Goal: Information Seeking & Learning: Learn about a topic

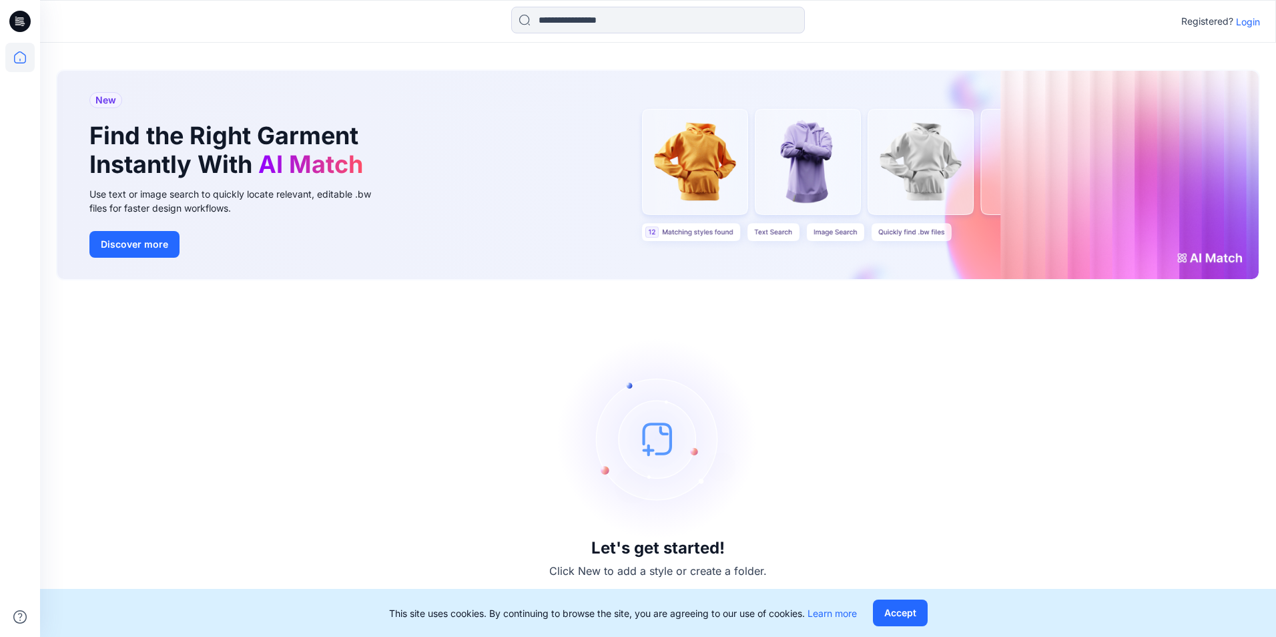
click at [1246, 13] on div "Registered? Login" at bounding box center [657, 21] width 1235 height 29
click at [1248, 19] on p "Login" at bounding box center [1248, 22] width 24 height 14
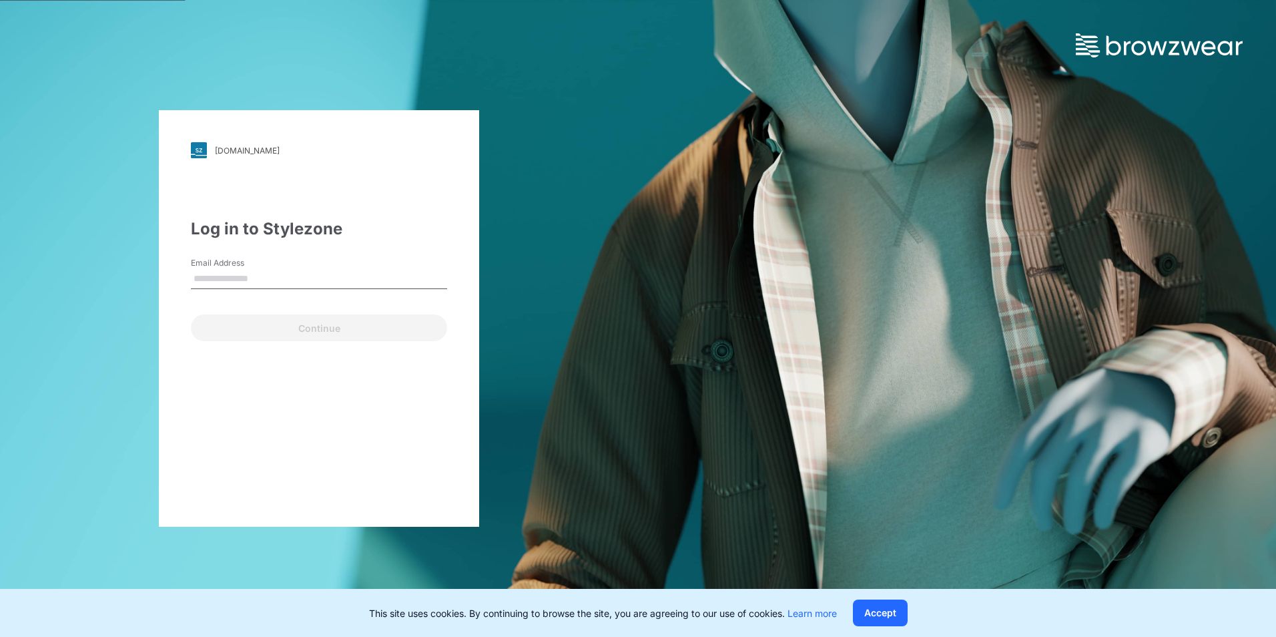
click at [252, 278] on input "Email Address" at bounding box center [319, 279] width 256 height 20
type input "**********"
click at [261, 342] on div "**********" at bounding box center [319, 318] width 320 height 416
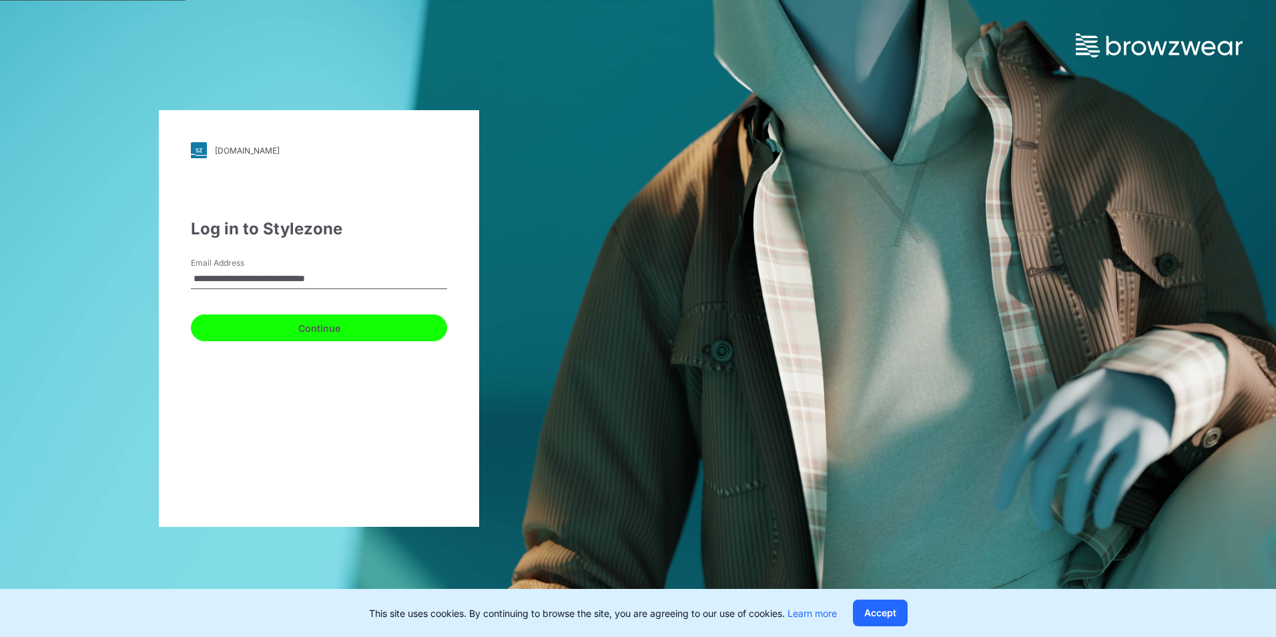
click at [266, 334] on button "Continue" at bounding box center [319, 327] width 256 height 27
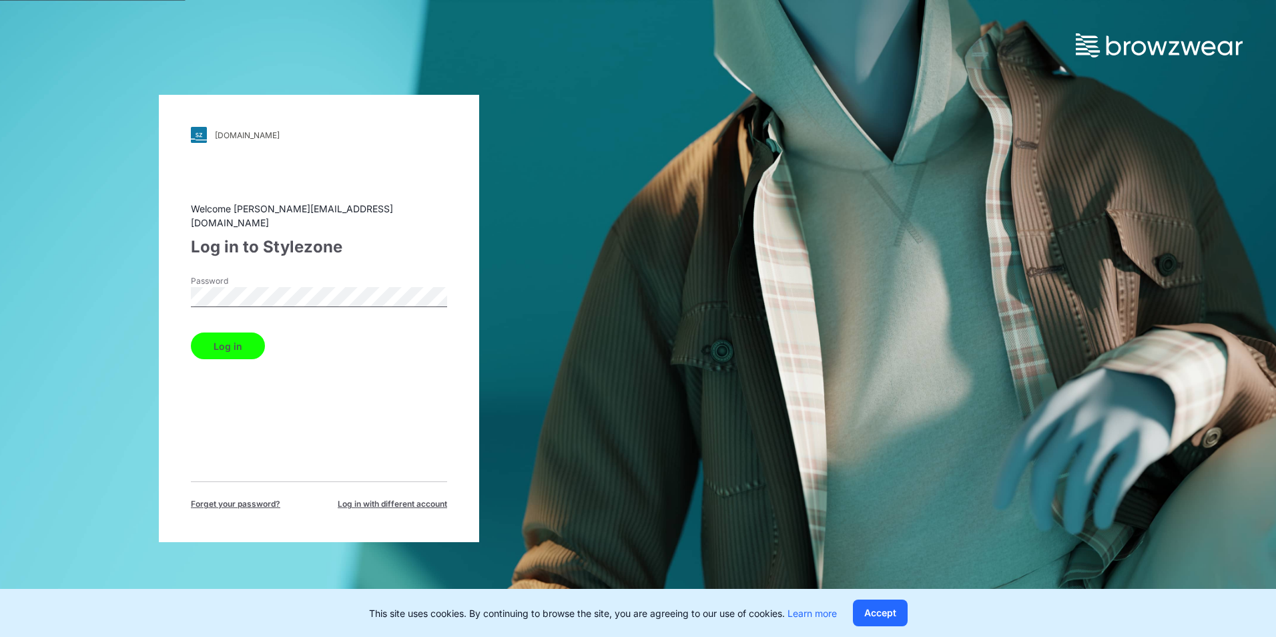
click at [259, 337] on button "Log in" at bounding box center [228, 345] width 74 height 27
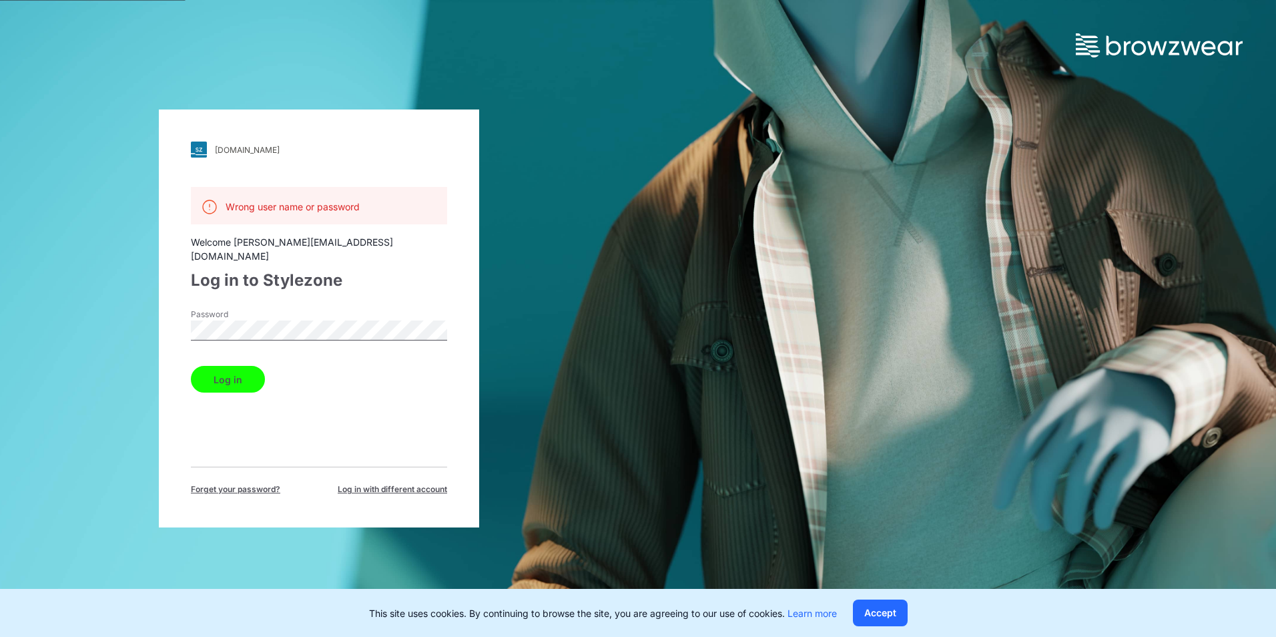
click at [278, 308] on label "Password" at bounding box center [237, 314] width 93 height 12
click at [71, 314] on div "[DOMAIN_NAME] Loading... Wrong user name or password Welcome [PERSON_NAME][EMAI…" at bounding box center [319, 318] width 638 height 637
click at [157, 398] on div "[DOMAIN_NAME] Loading... Wrong user name or password Welcome [PERSON_NAME][EMAI…" at bounding box center [319, 318] width 638 height 637
click at [236, 268] on div "Log in to Stylezone" at bounding box center [319, 280] width 256 height 24
click at [390, 483] on span "Log in with different account" at bounding box center [392, 489] width 109 height 12
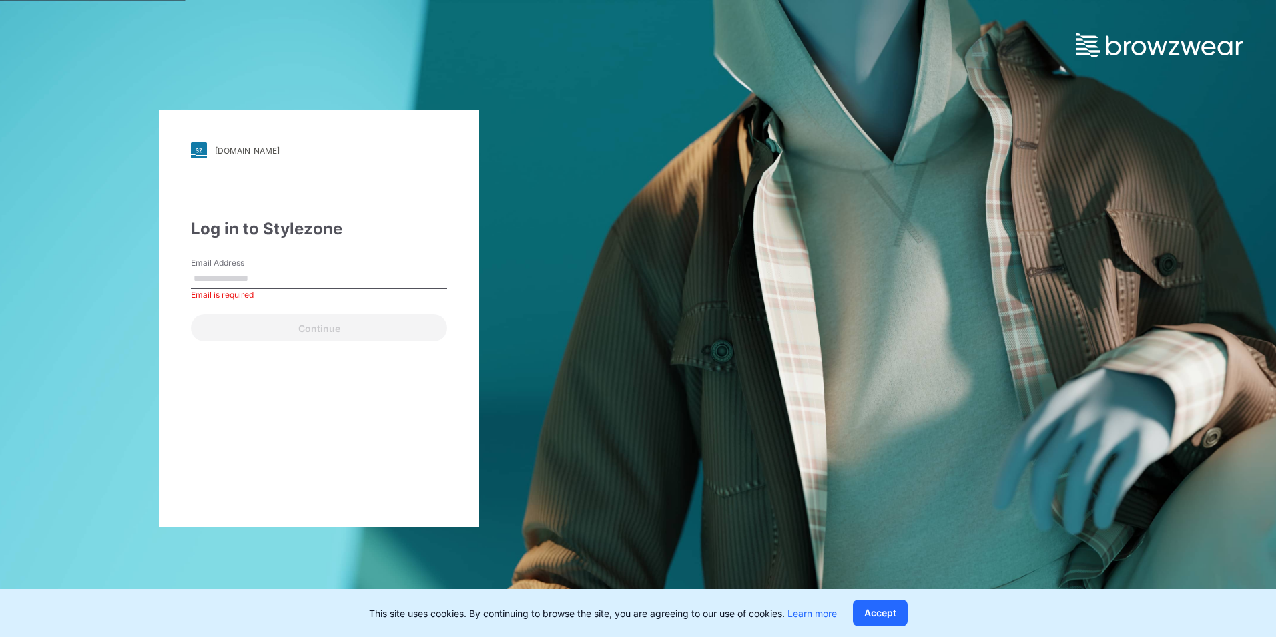
drag, startPoint x: 270, startPoint y: 290, endPoint x: 264, endPoint y: 280, distance: 10.8
click at [266, 286] on div "Email Address Email is required" at bounding box center [319, 277] width 256 height 40
click at [264, 280] on input "Email Address" at bounding box center [319, 279] width 256 height 20
drag, startPoint x: 349, startPoint y: 266, endPoint x: 348, endPoint y: 278, distance: 12.0
click at [349, 267] on div "Email Address Email is required" at bounding box center [319, 277] width 256 height 40
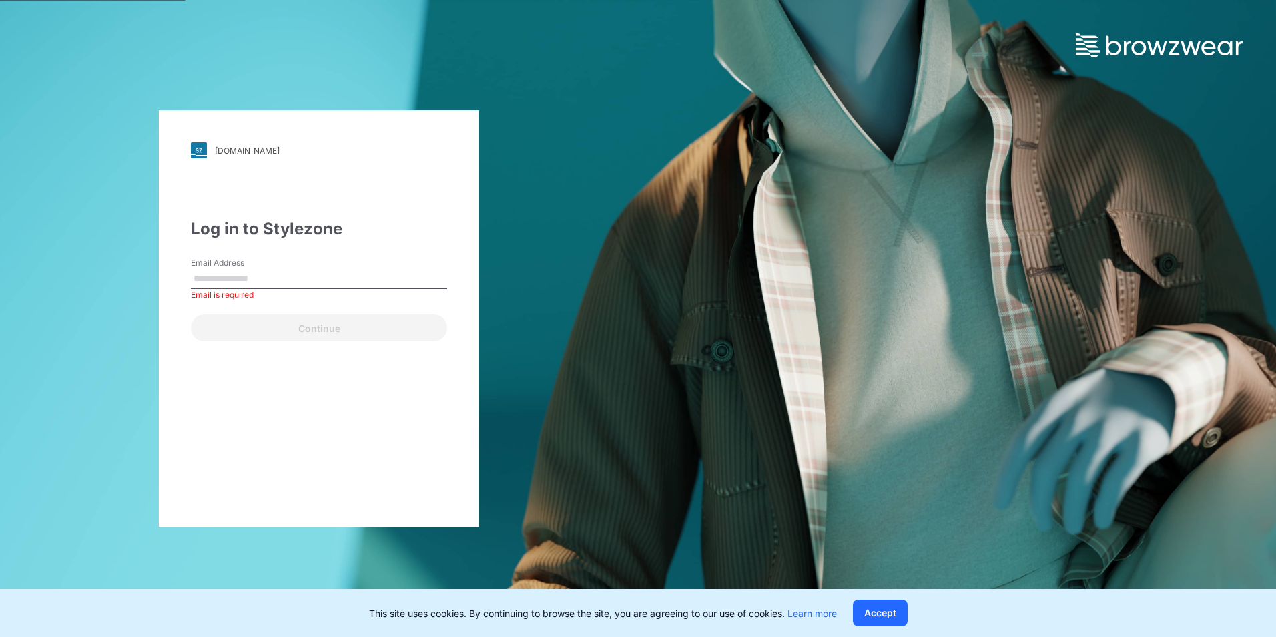
click at [348, 280] on input "Email Address" at bounding box center [319, 279] width 256 height 20
paste input "**********"
type input "**********"
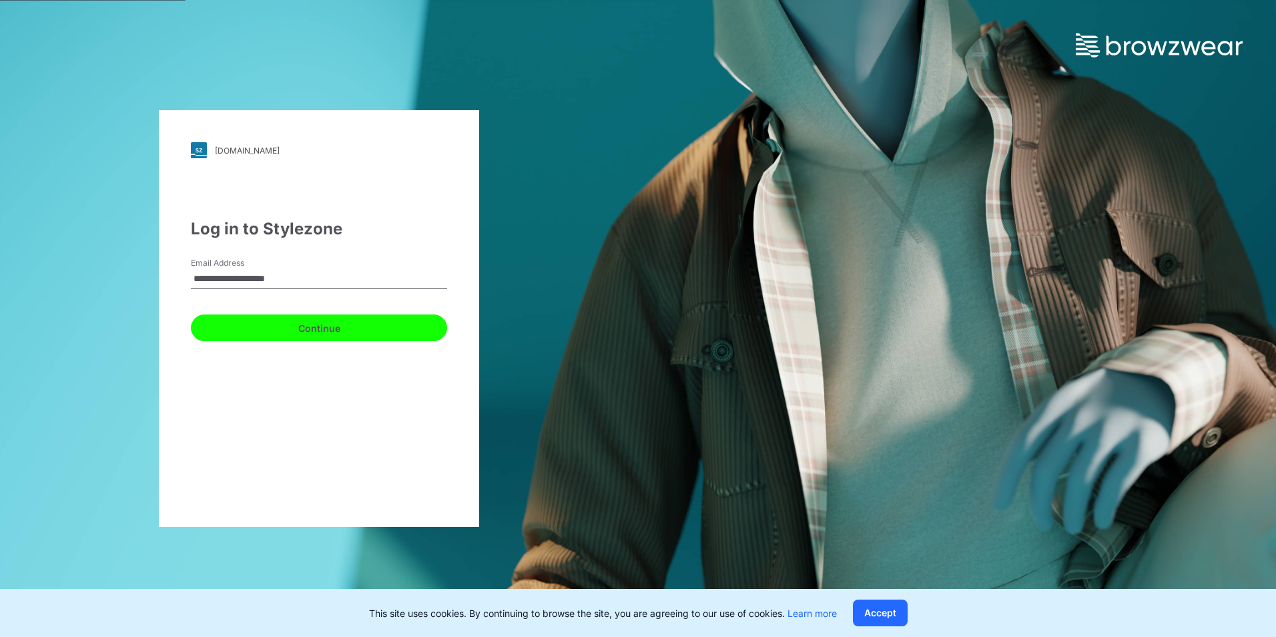
click at [270, 322] on button "Continue" at bounding box center [319, 327] width 256 height 27
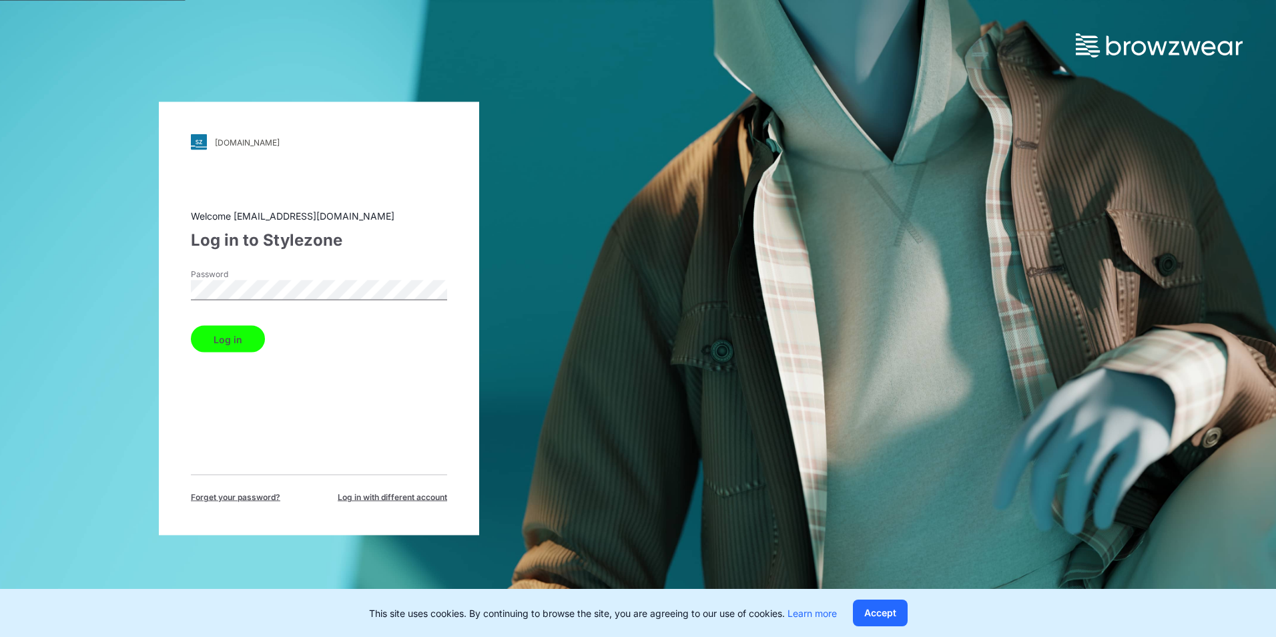
click at [204, 336] on button "Log in" at bounding box center [228, 339] width 74 height 27
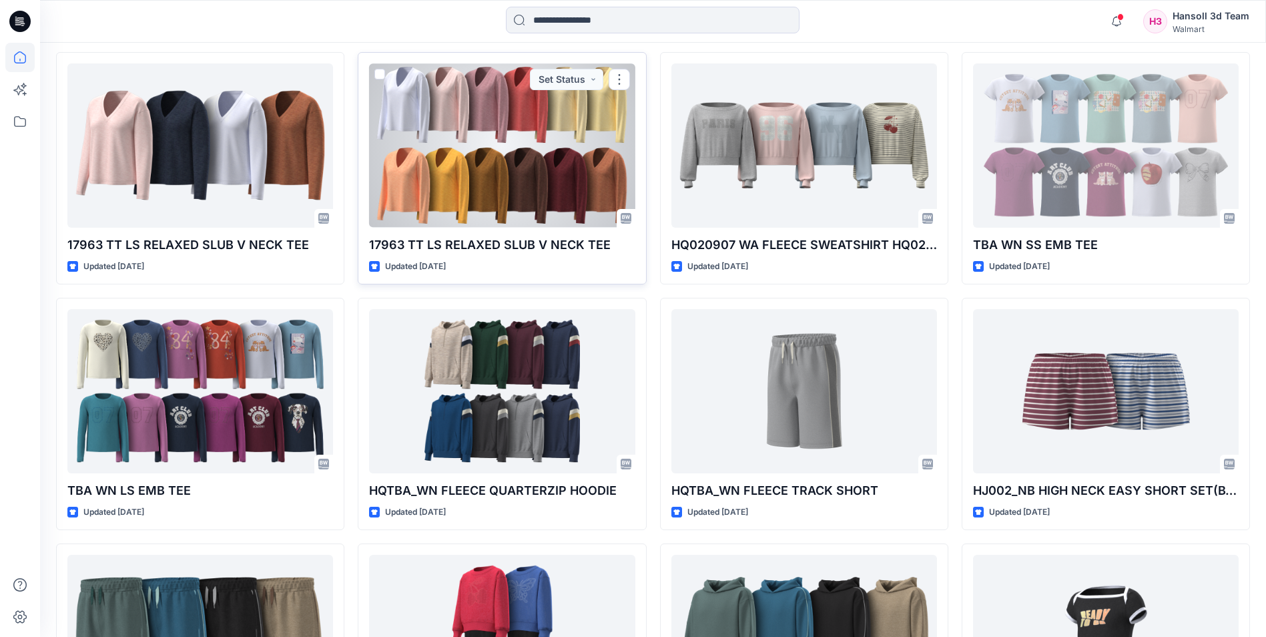
scroll to position [1908, 0]
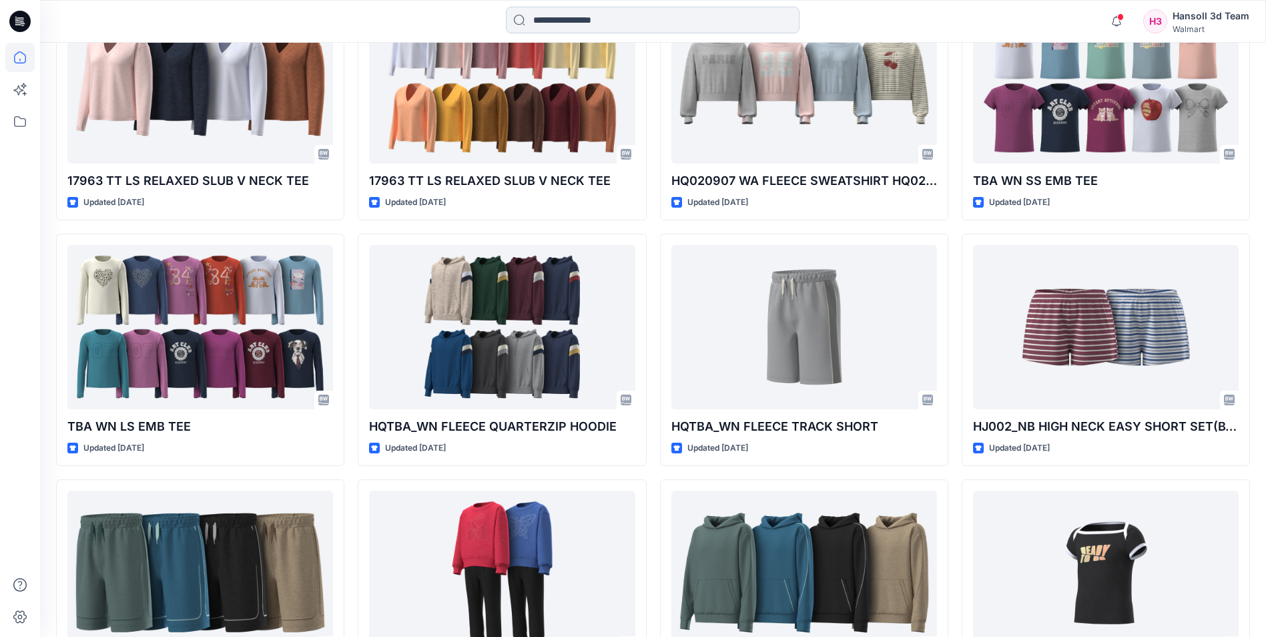
drag, startPoint x: 580, startPoint y: 25, endPoint x: 565, endPoint y: 9, distance: 21.7
click at [579, 25] on input at bounding box center [653, 20] width 294 height 27
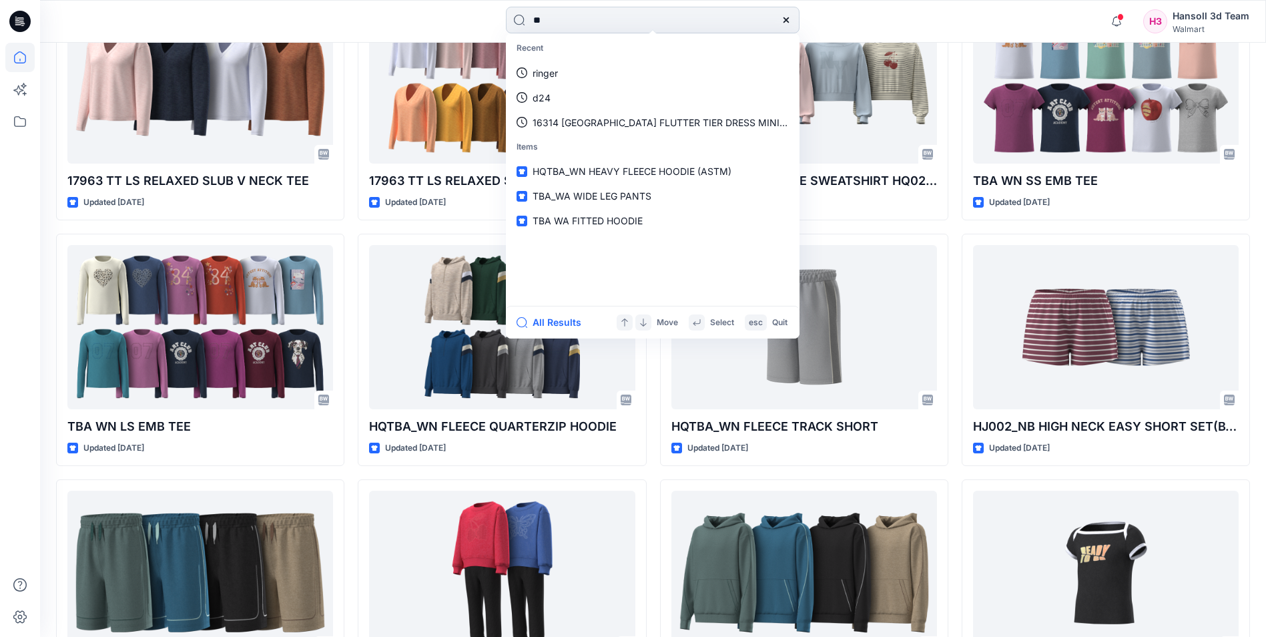
type input "*"
type input "**********"
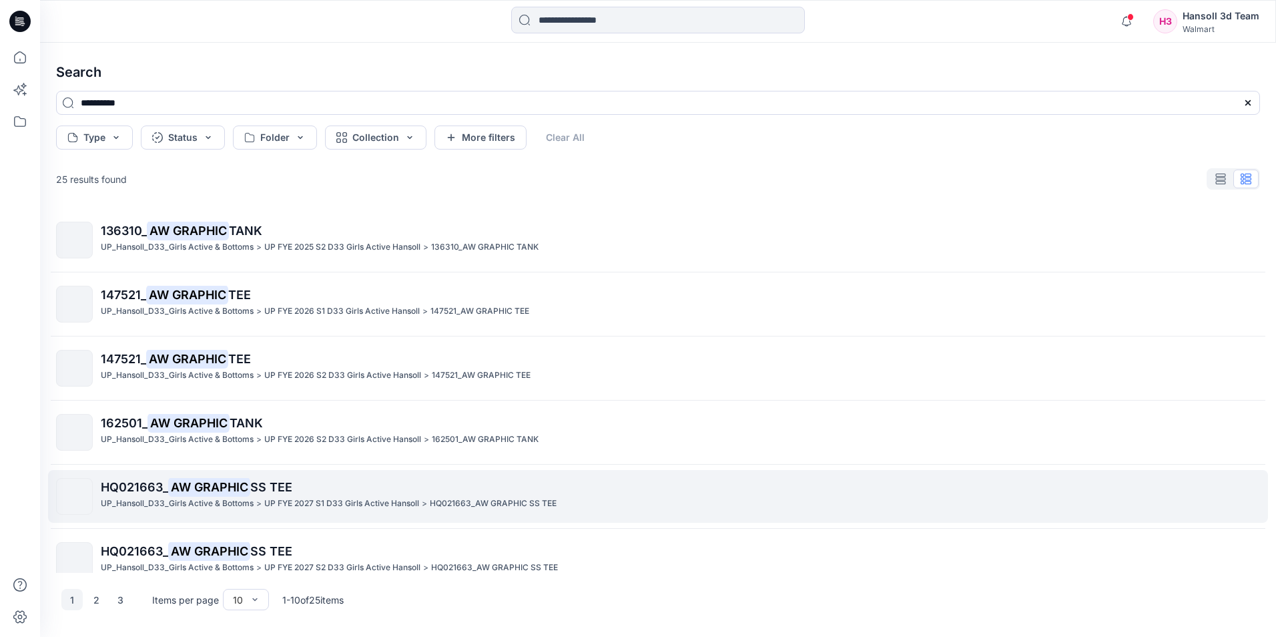
click at [184, 489] on mark "AW GRAPHIC" at bounding box center [209, 486] width 82 height 19
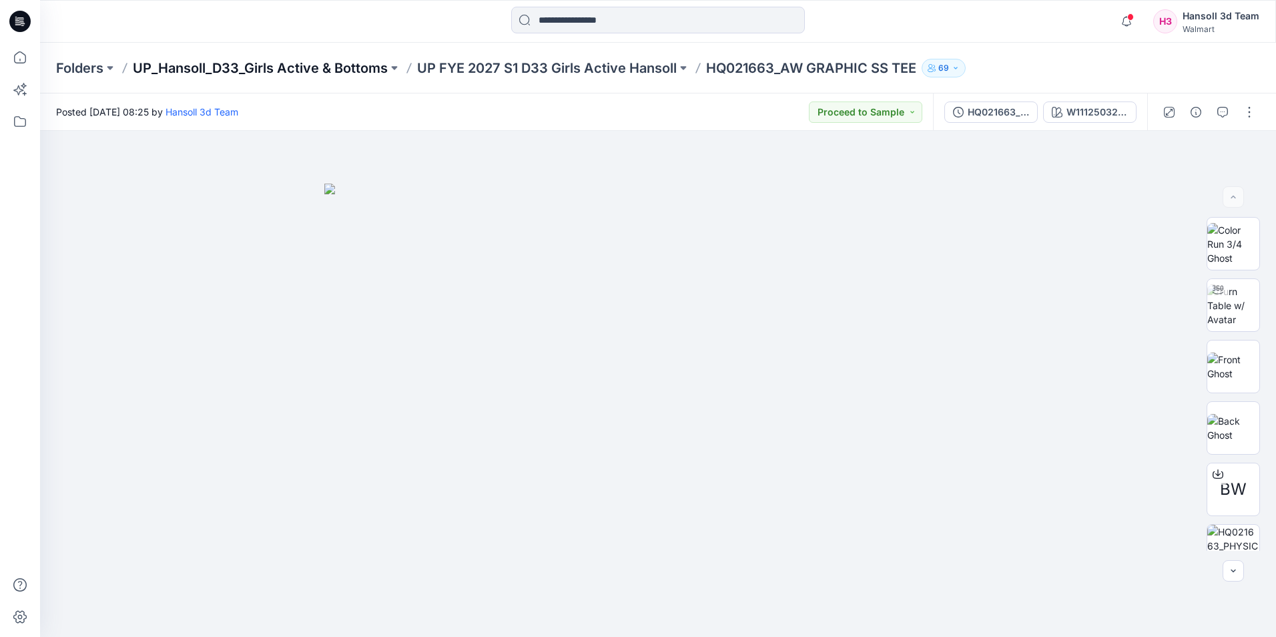
click at [352, 68] on p "UP_Hansoll_D33_Girls Active & Bottoms" at bounding box center [260, 68] width 255 height 19
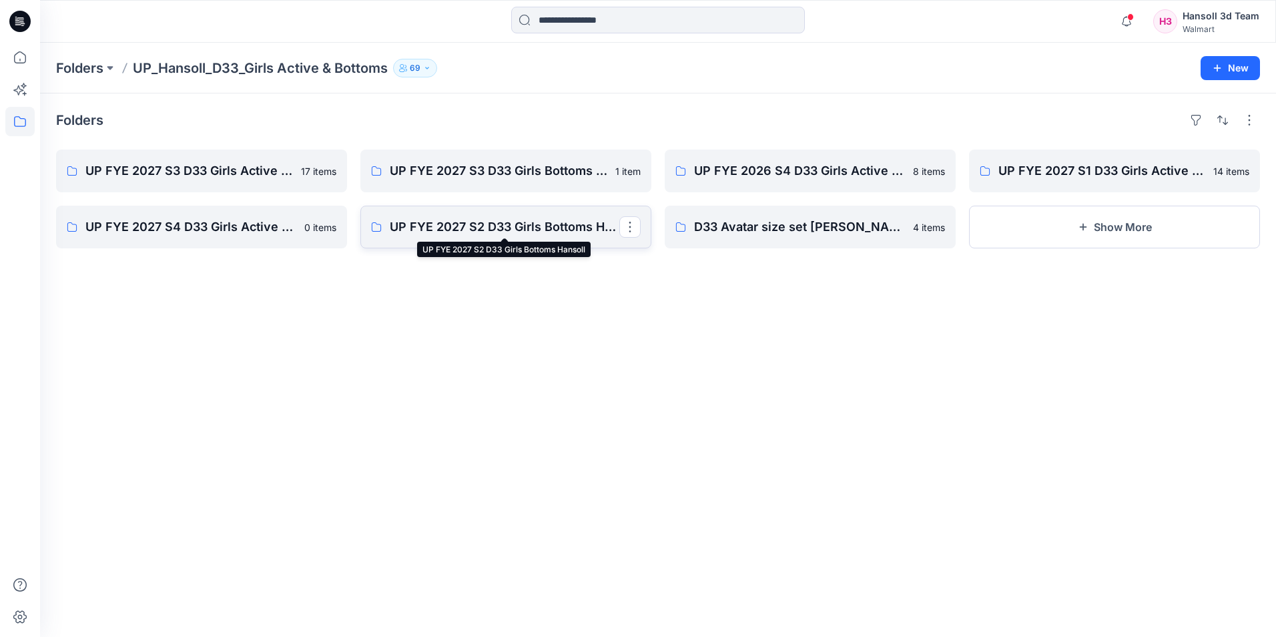
click at [492, 231] on p "UP FYE 2027 S2 D33 Girls Bottoms Hansoll" at bounding box center [505, 227] width 230 height 19
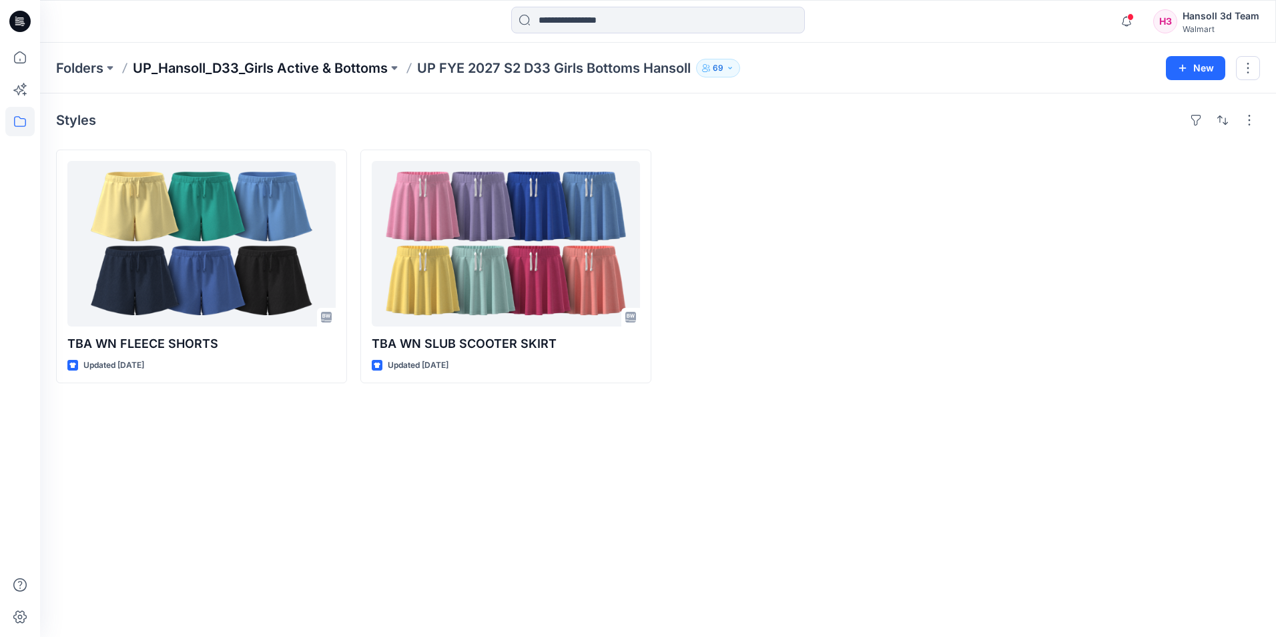
click at [287, 64] on p "UP_Hansoll_D33_Girls Active & Bottoms" at bounding box center [260, 68] width 255 height 19
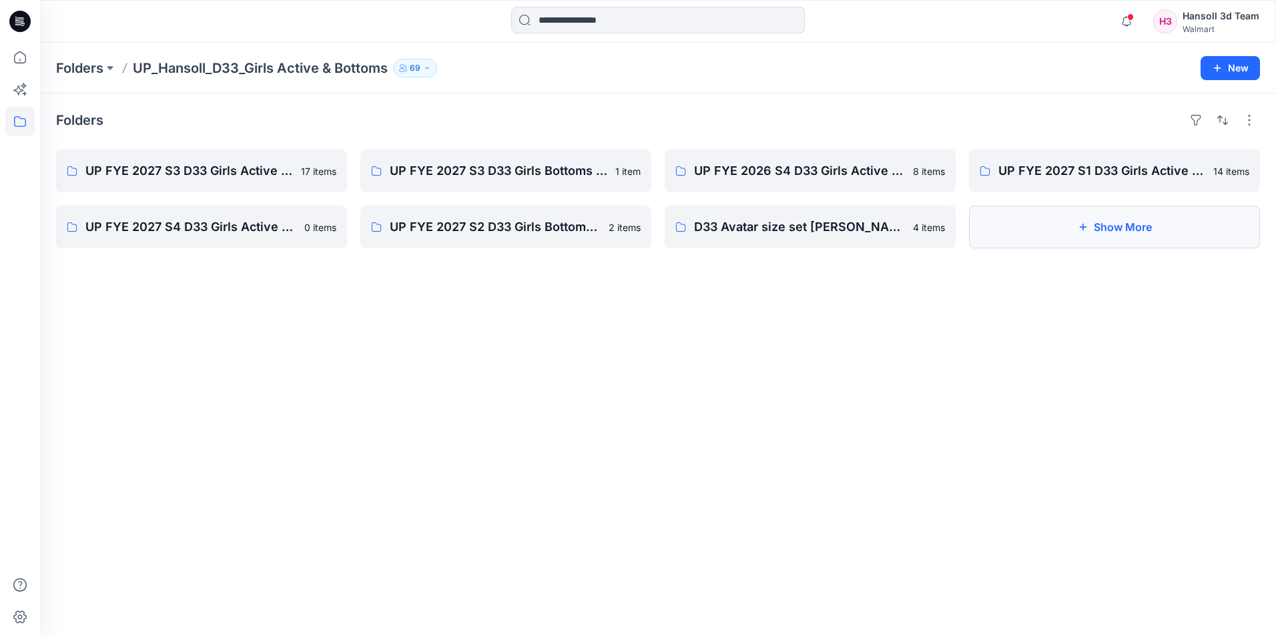
click at [1003, 238] on button "Show More" at bounding box center [1114, 227] width 291 height 43
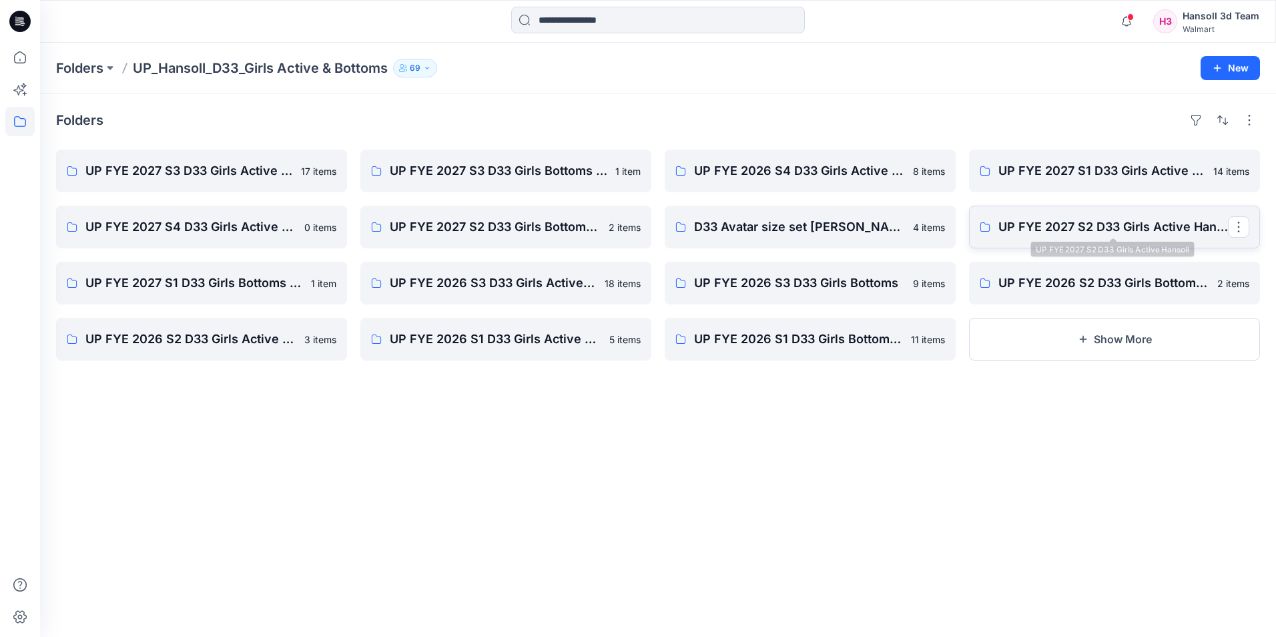
click at [1135, 219] on p "UP FYE 2027 S2 D33 Girls Active Hansoll" at bounding box center [1113, 227] width 230 height 19
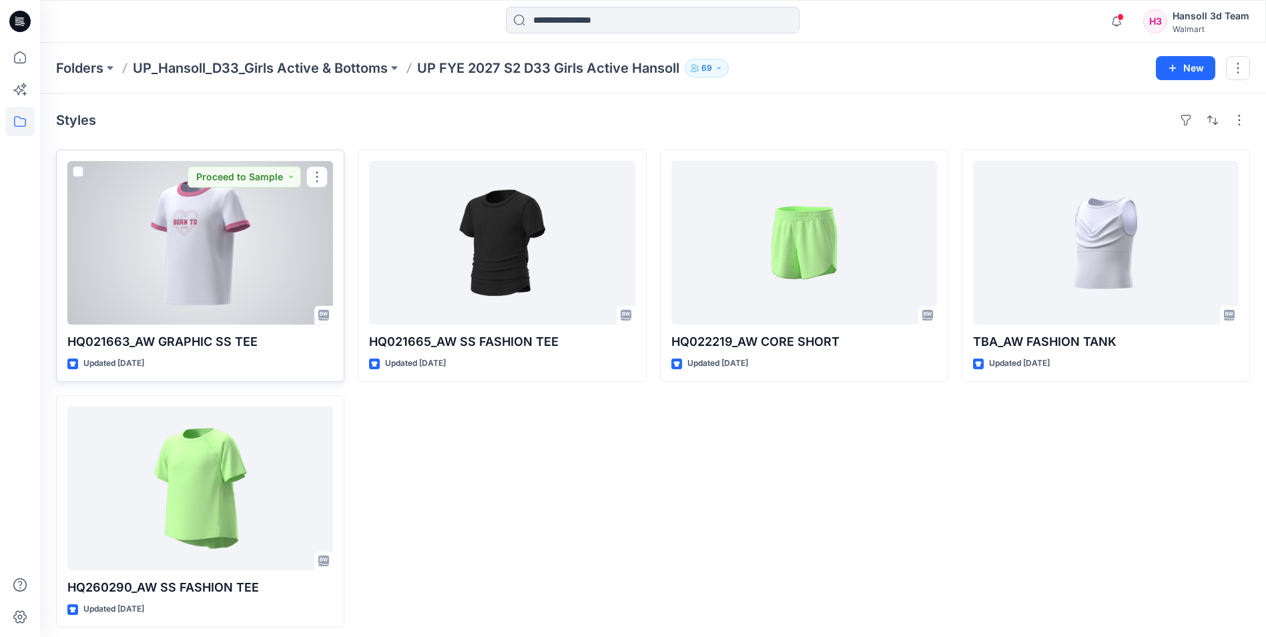
click at [208, 226] on div at bounding box center [200, 242] width 266 height 163
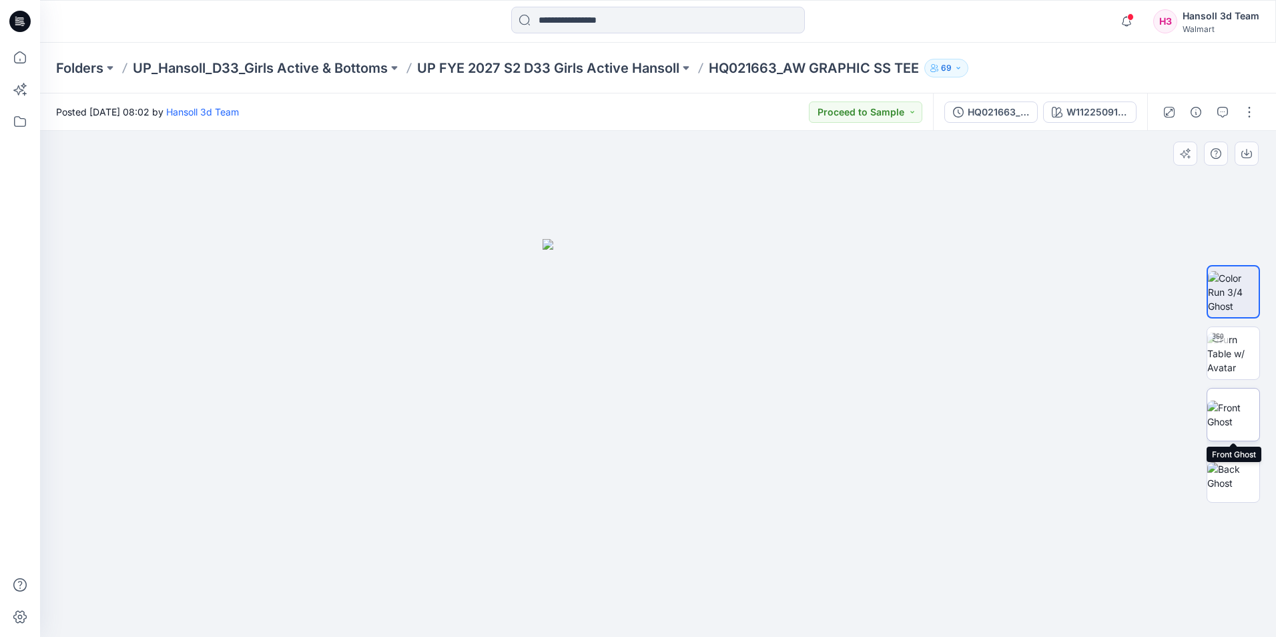
click at [1236, 412] on img at bounding box center [1233, 414] width 52 height 28
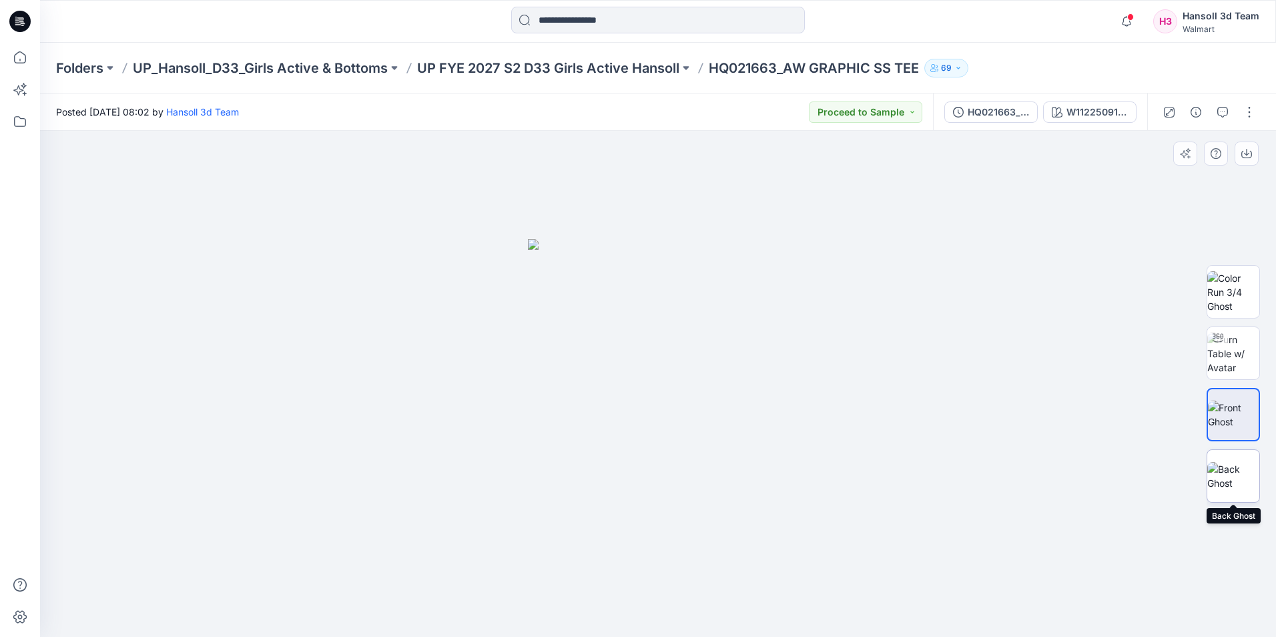
click at [1235, 474] on img at bounding box center [1233, 476] width 52 height 28
click at [1242, 403] on img at bounding box center [1233, 414] width 52 height 28
click at [1222, 479] on img at bounding box center [1233, 476] width 52 height 28
click at [1218, 402] on img at bounding box center [1233, 414] width 52 height 28
click at [1241, 299] on img at bounding box center [1233, 292] width 52 height 42
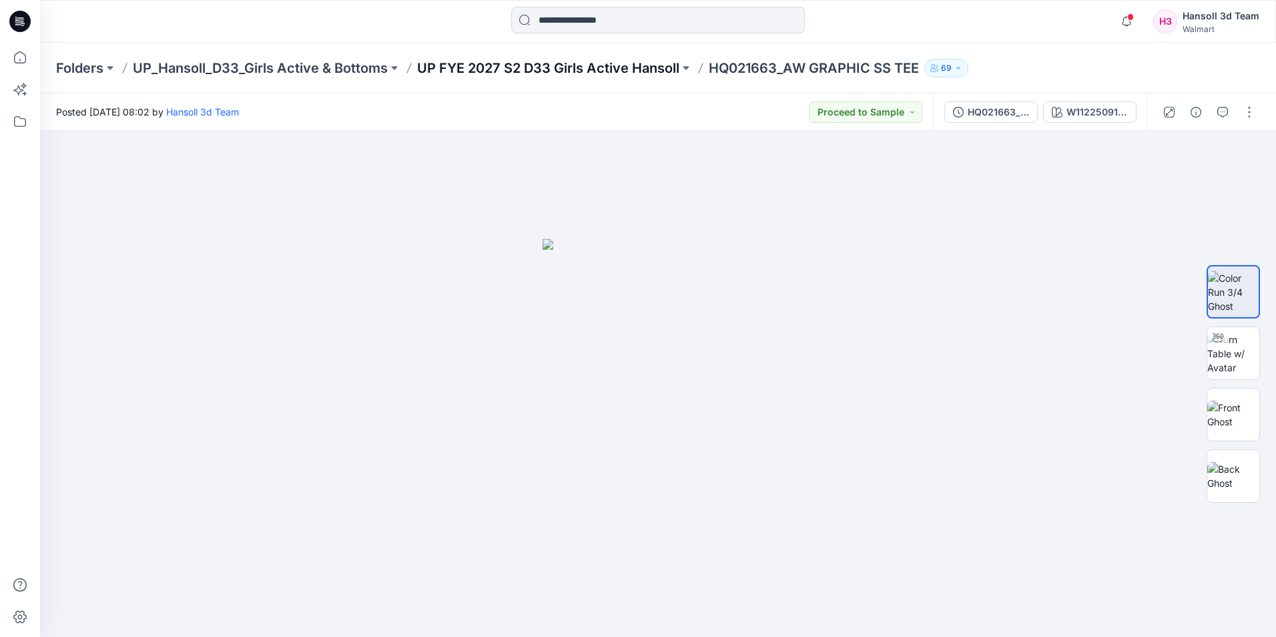
click at [627, 73] on p "UP FYE 2027 S2 D33 Girls Active Hansoll" at bounding box center [548, 68] width 262 height 19
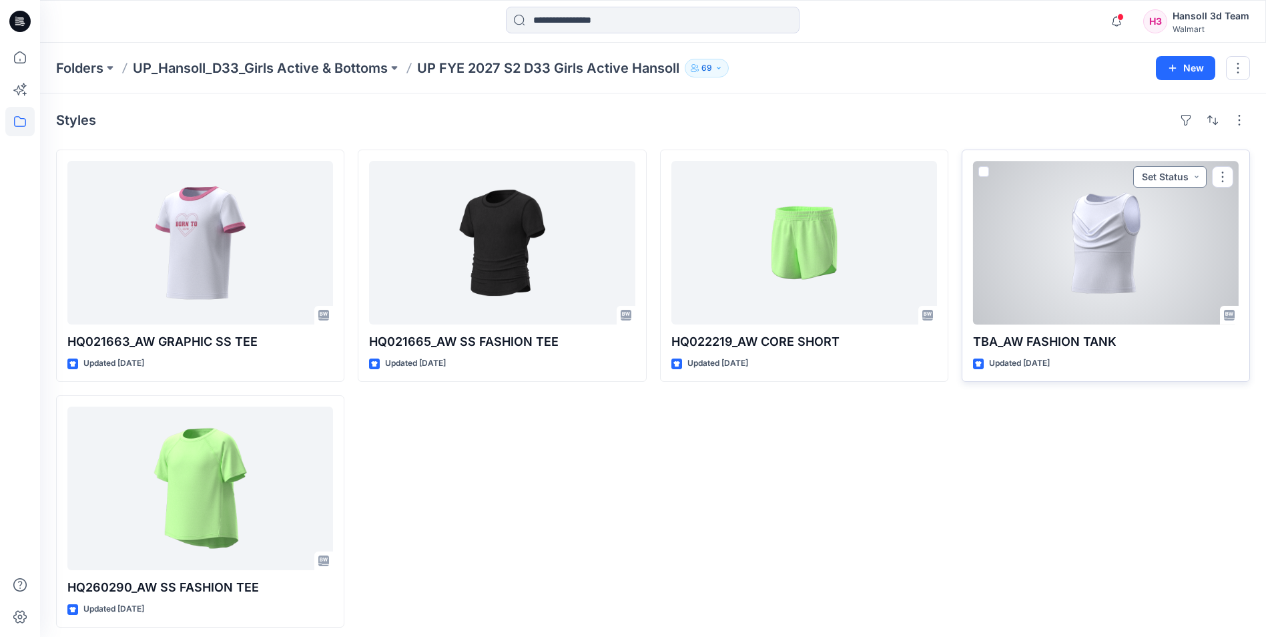
click at [1180, 173] on button "Set Status" at bounding box center [1169, 176] width 73 height 21
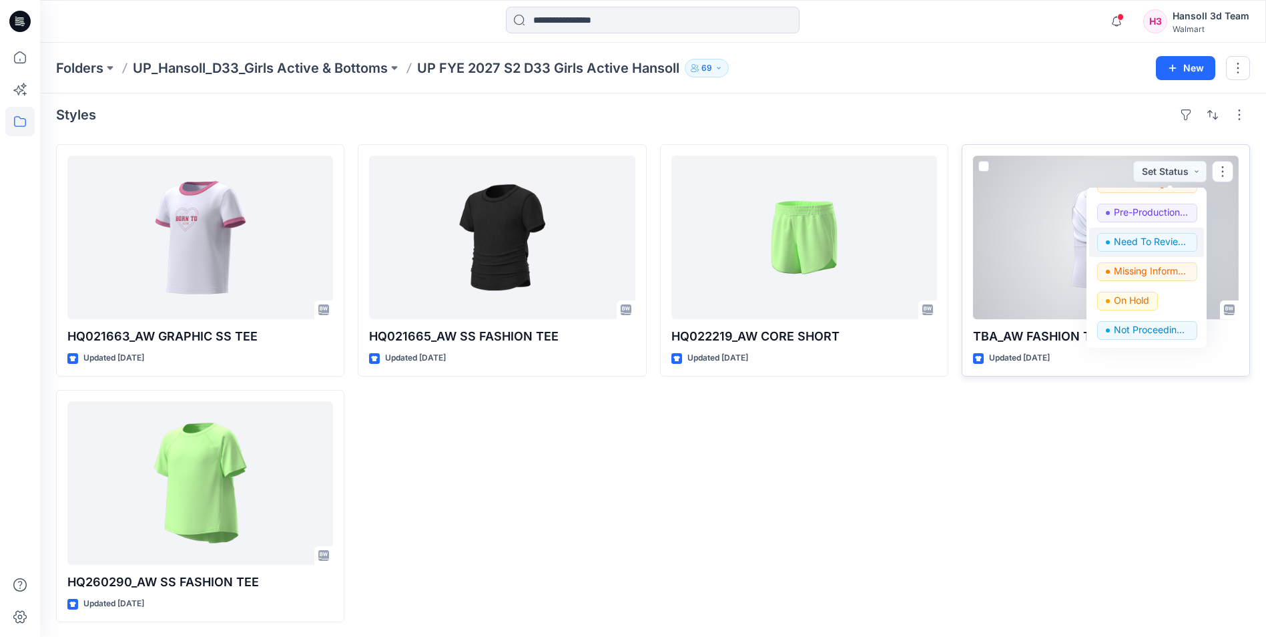
scroll to position [7, 0]
click at [1137, 322] on p "Not Proceeding / Dropped" at bounding box center [1151, 328] width 75 height 17
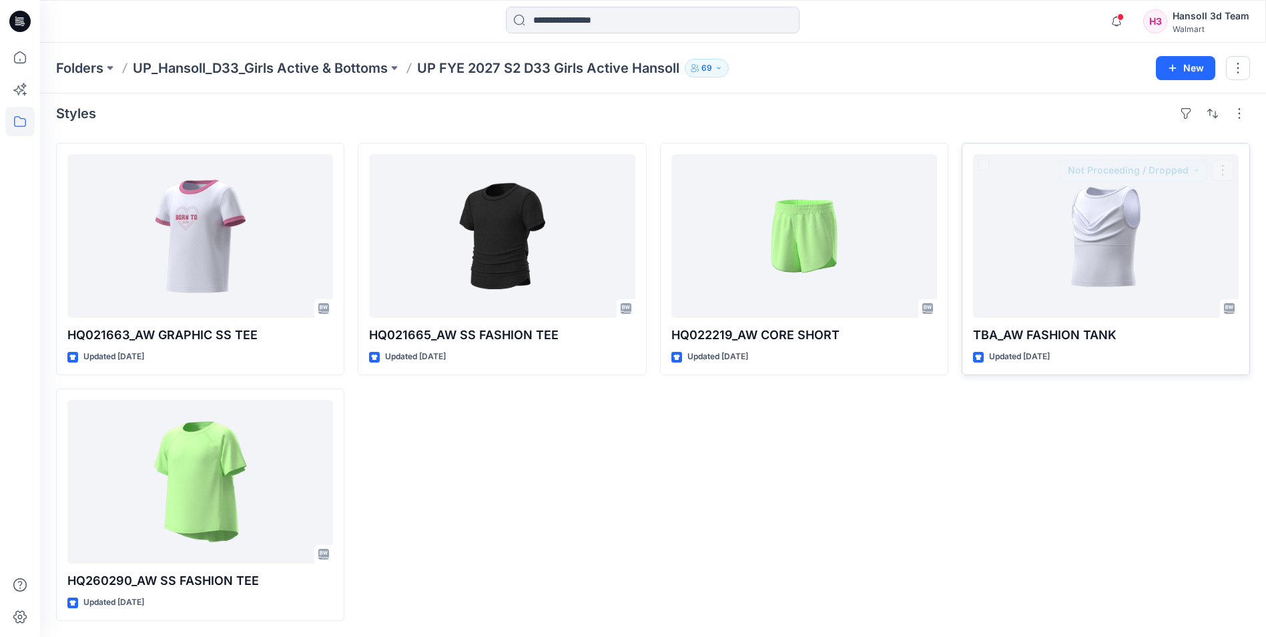
click at [919, 548] on div "HQ022219_AW CORE SHORT Updated [DATE]" at bounding box center [804, 382] width 288 height 478
